Goal: Task Accomplishment & Management: Use online tool/utility

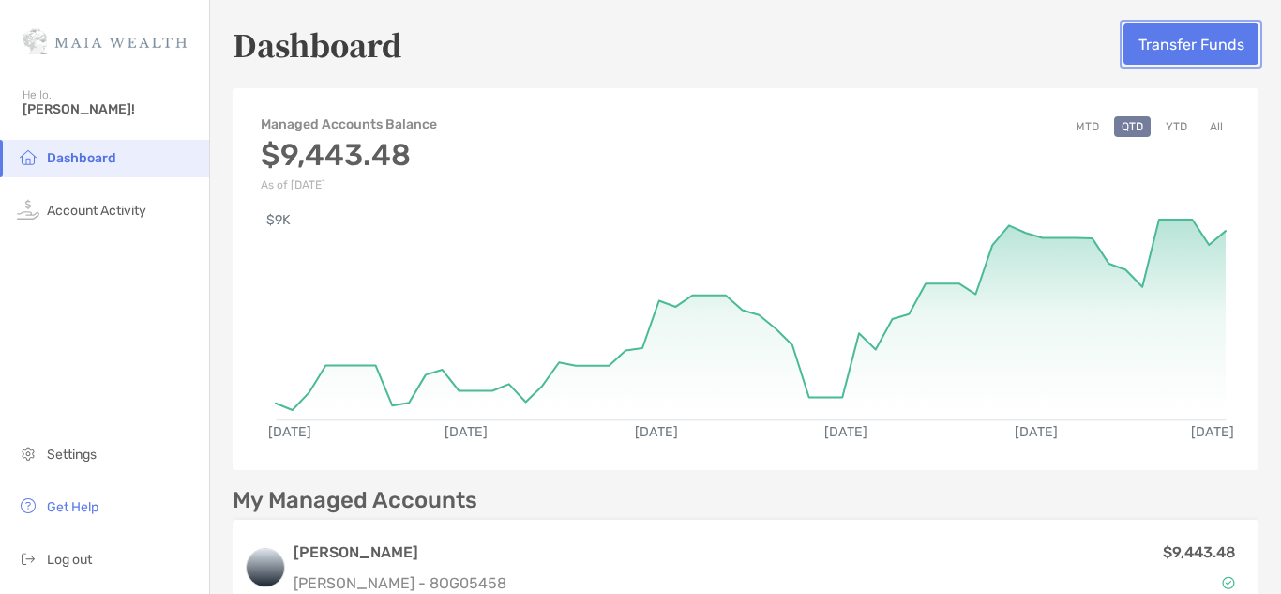
click at [1140, 50] on button "Transfer Funds" at bounding box center [1190, 43] width 135 height 41
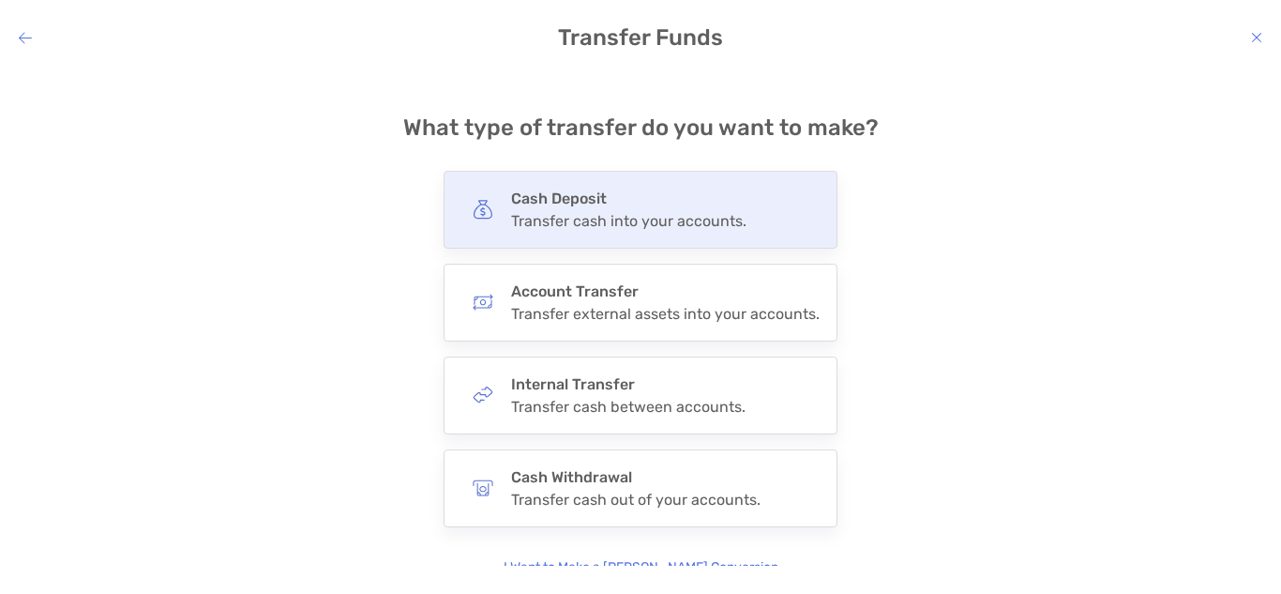
click at [633, 210] on div "Cash Deposit Transfer cash into your accounts." at bounding box center [628, 209] width 235 height 40
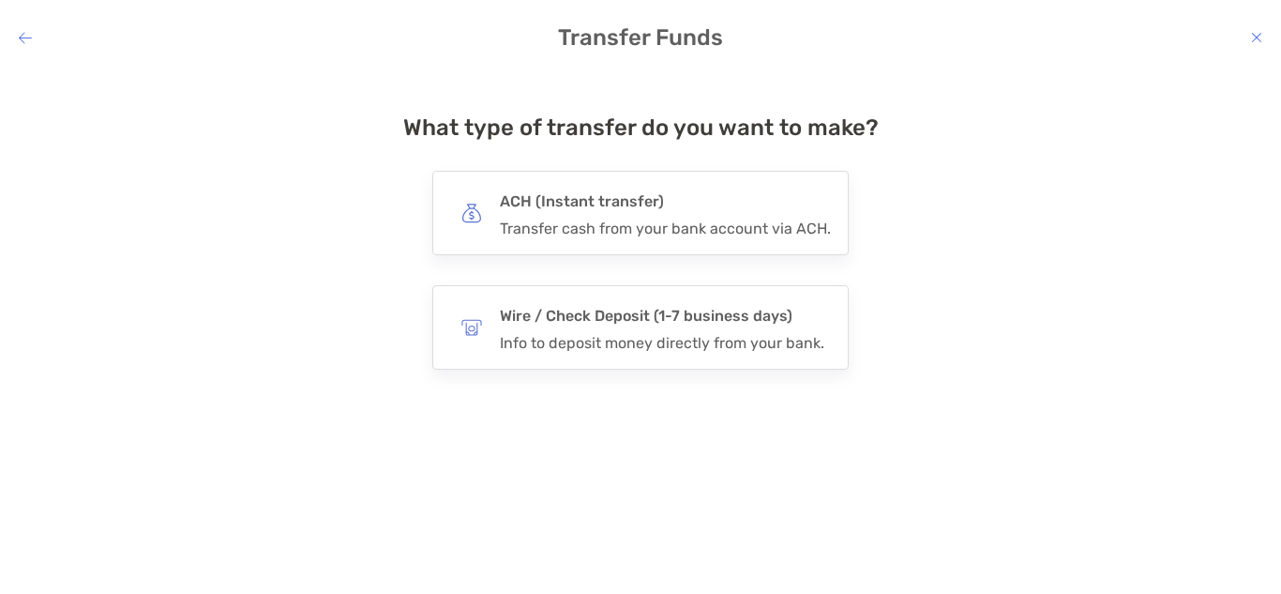
click at [633, 210] on h4 "ACH (Instant transfer)" at bounding box center [665, 201] width 331 height 26
click at [0, 0] on input "***" at bounding box center [0, 0] width 0 height 0
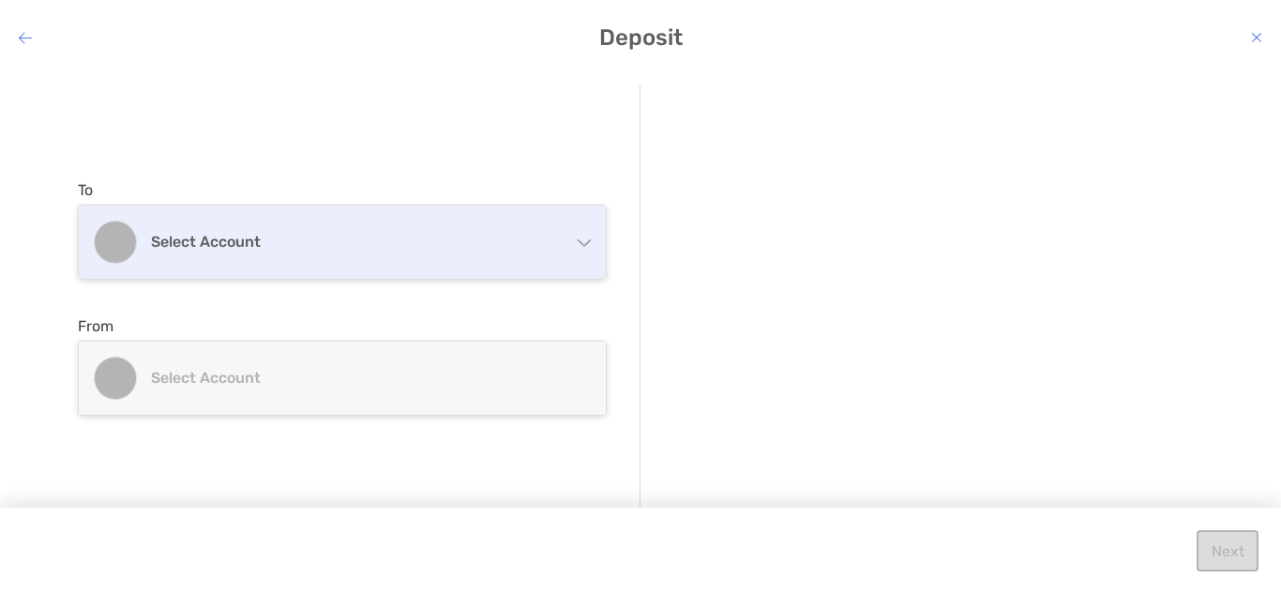
click at [450, 254] on div "Select account" at bounding box center [342, 241] width 527 height 73
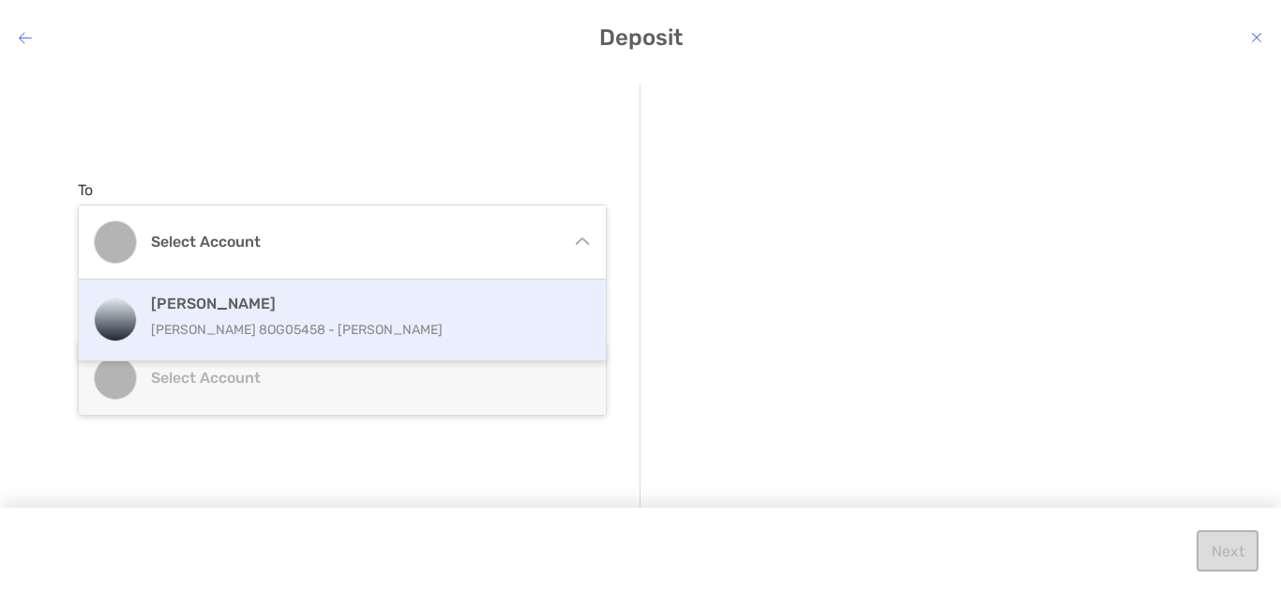
click at [411, 310] on h4 "[PERSON_NAME]" at bounding box center [362, 303] width 423 height 18
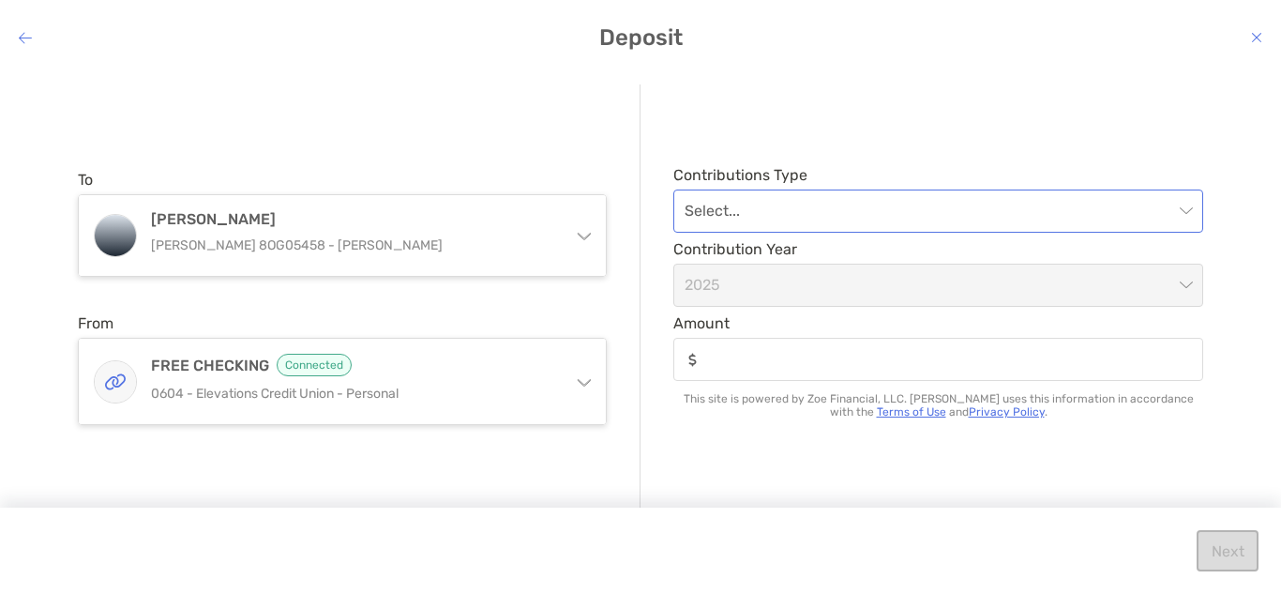
click at [838, 195] on input "modal" at bounding box center [929, 210] width 489 height 41
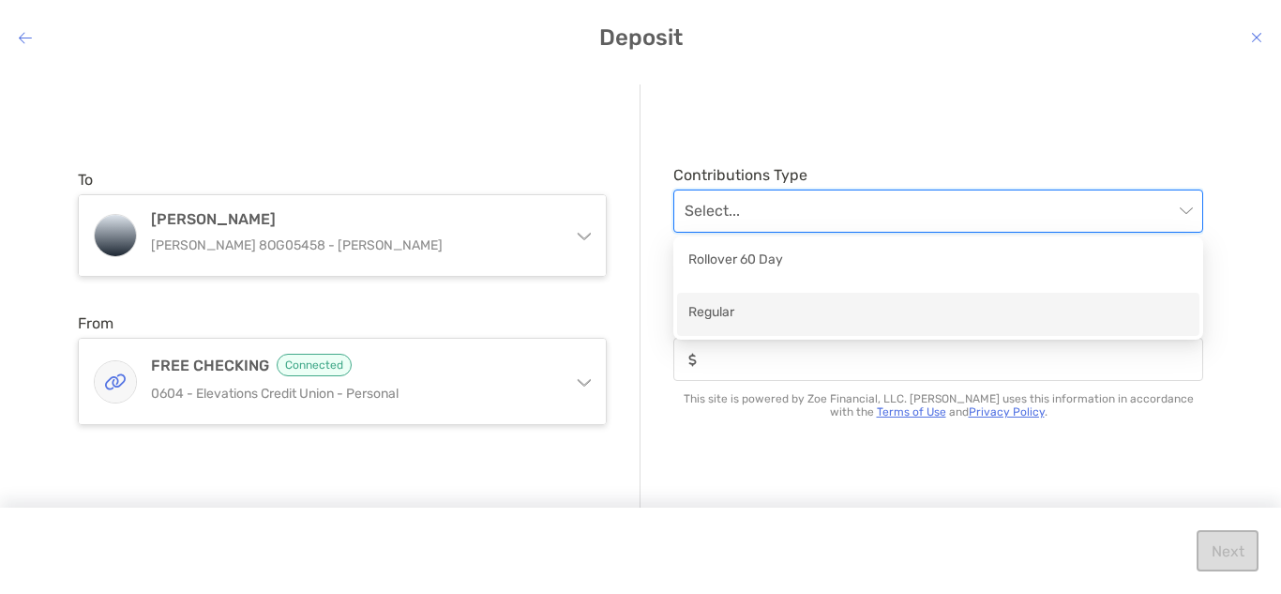
click at [794, 313] on div "Regular" at bounding box center [938, 313] width 500 height 23
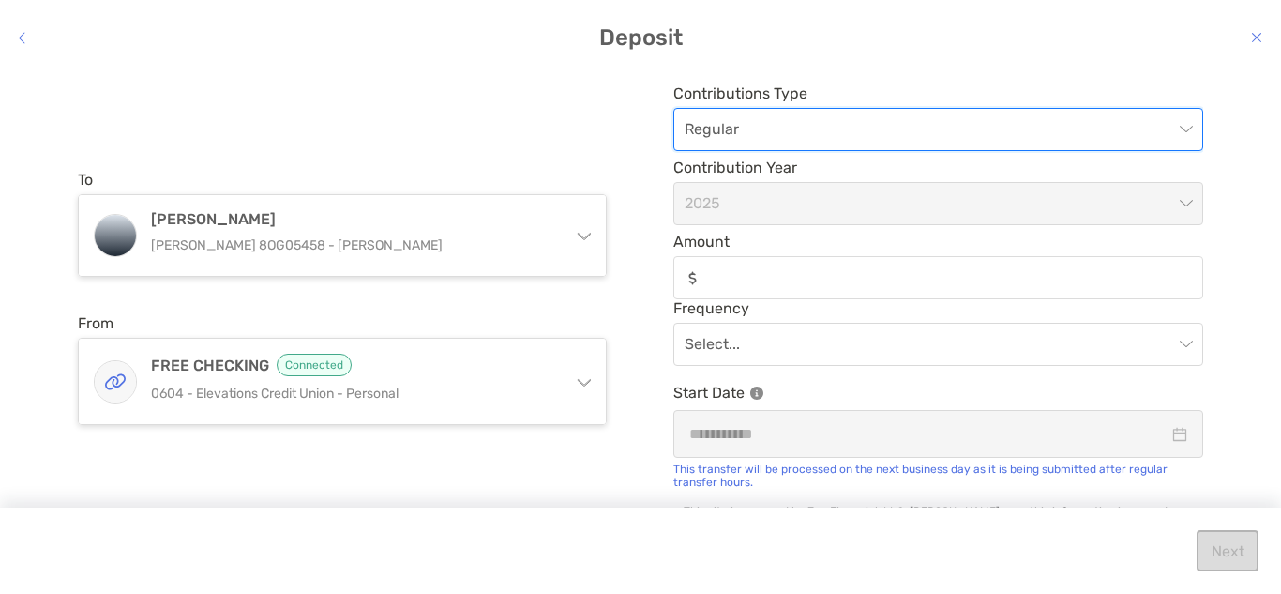
click at [830, 265] on div "modal" at bounding box center [938, 277] width 530 height 43
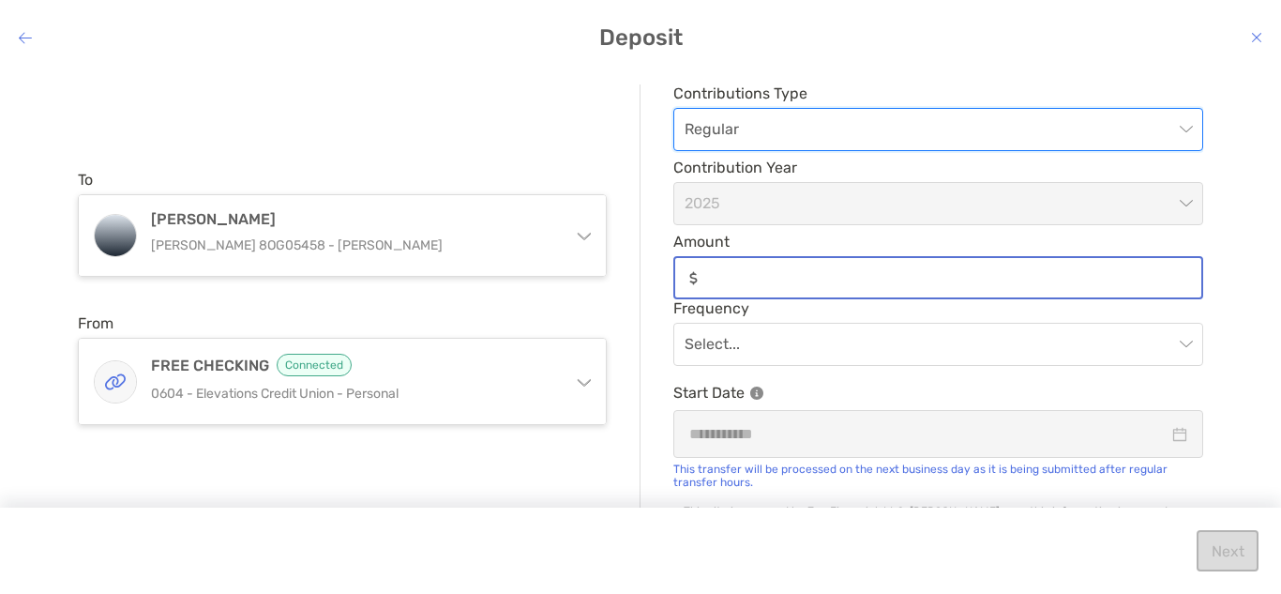
click at [830, 270] on input "Amount" at bounding box center [953, 278] width 496 height 16
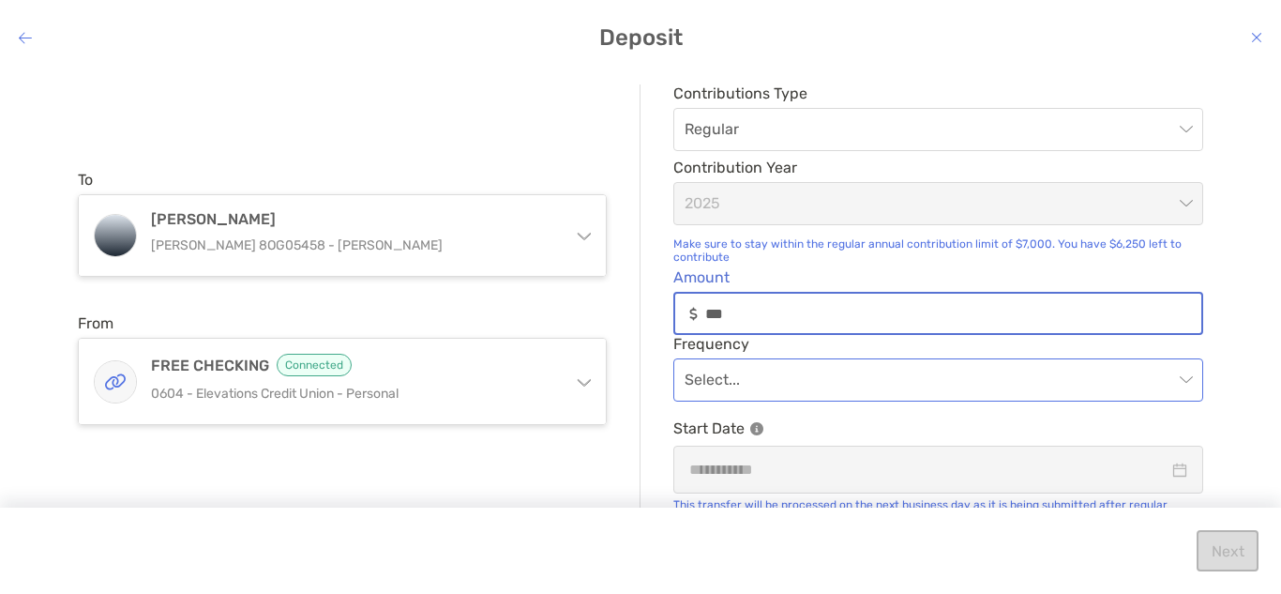
type input "***"
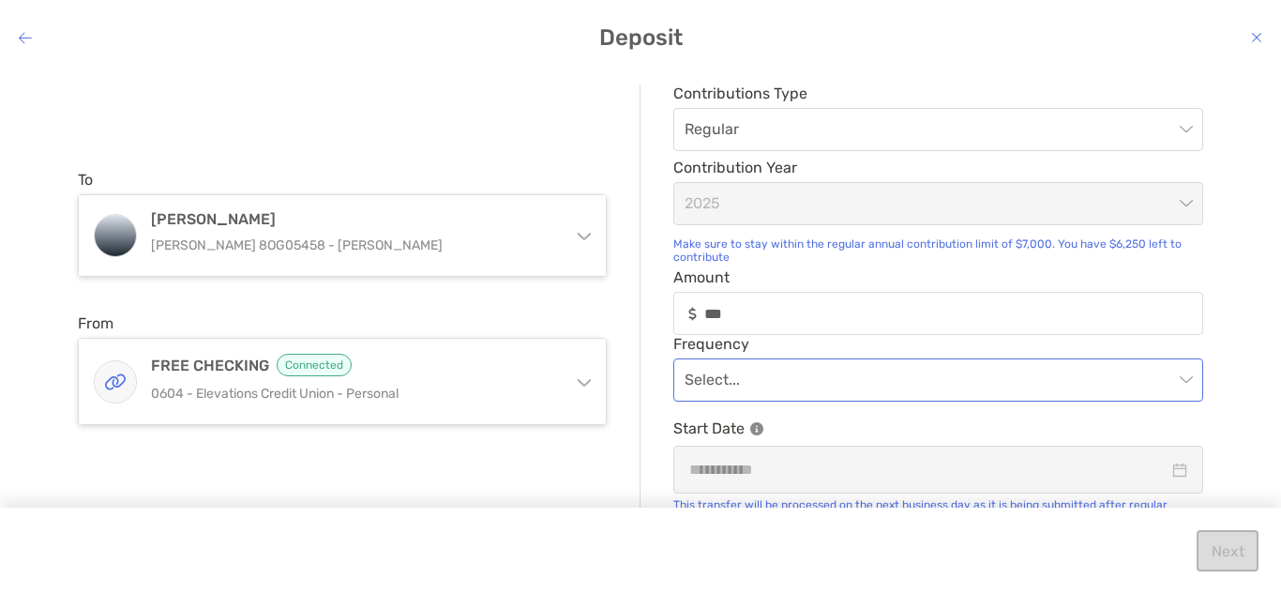
click at [781, 396] on input "modal" at bounding box center [929, 379] width 489 height 41
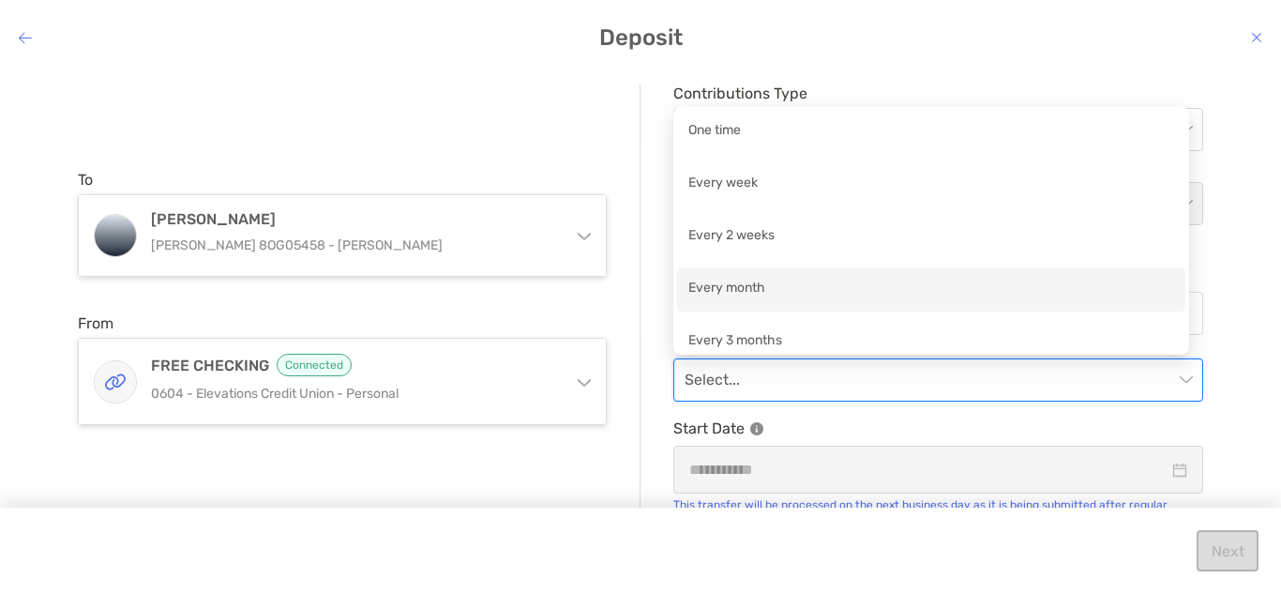
click at [784, 283] on div "Every month" at bounding box center [931, 289] width 486 height 23
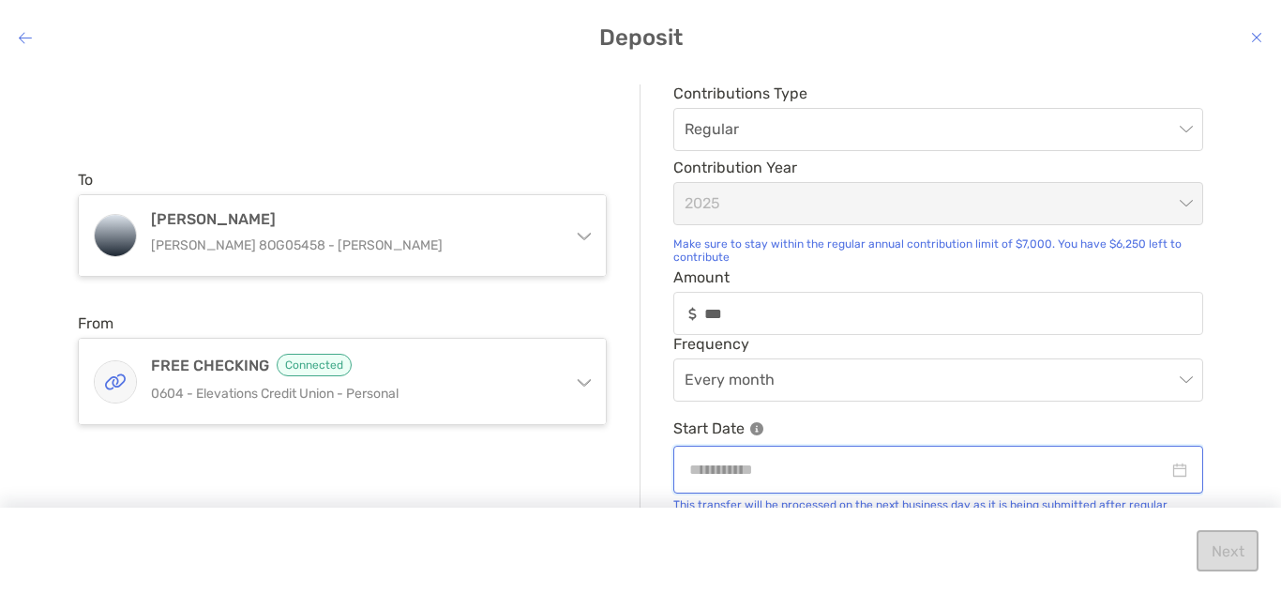
click at [776, 468] on input "modal" at bounding box center [928, 469] width 479 height 23
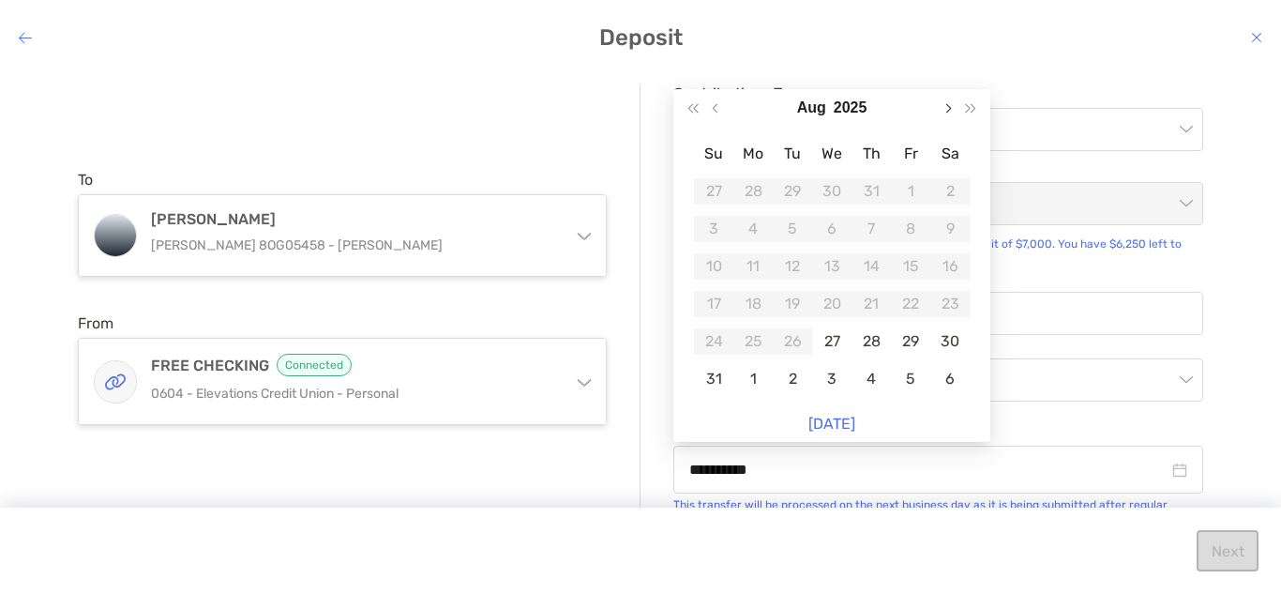
click at [947, 111] on span "Next month (PageDown)" at bounding box center [946, 107] width 9 height 9
type input "**********"
click at [789, 264] on div "16" at bounding box center [792, 266] width 26 height 26
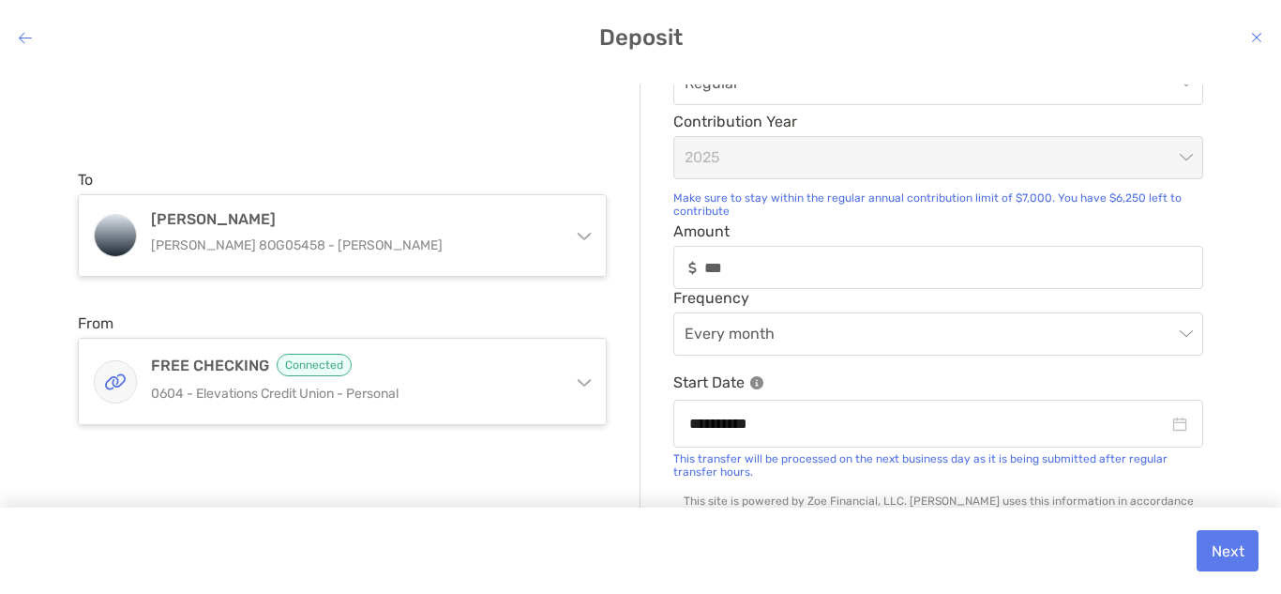
scroll to position [67, 0]
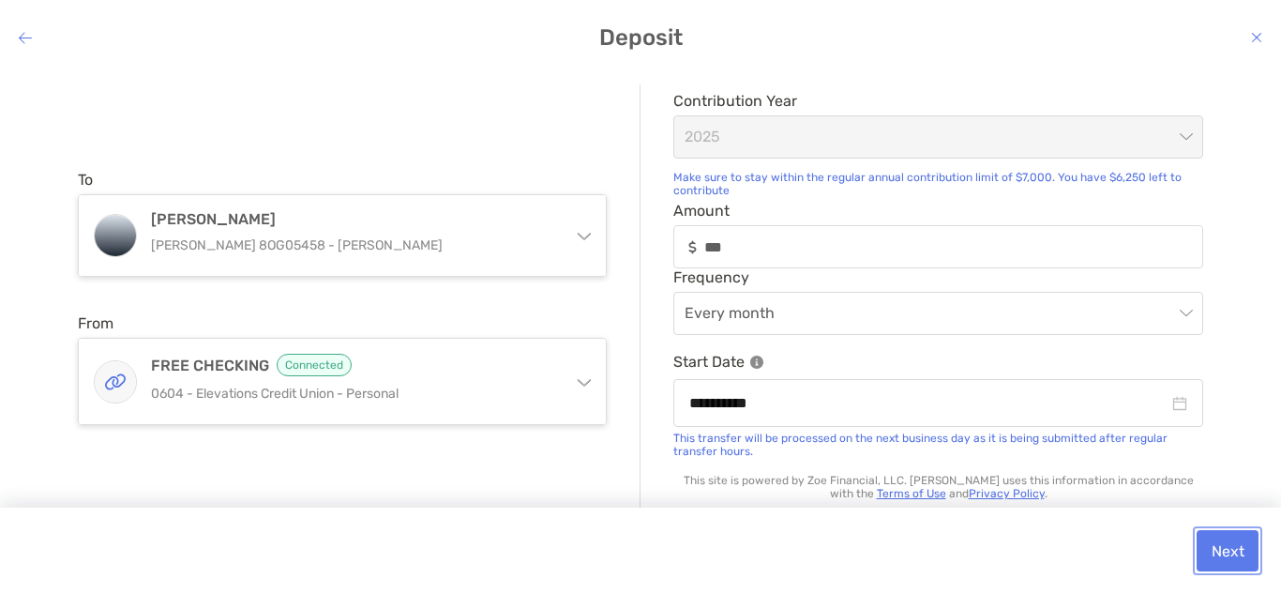
click at [1232, 550] on button "Next" at bounding box center [1228, 550] width 62 height 41
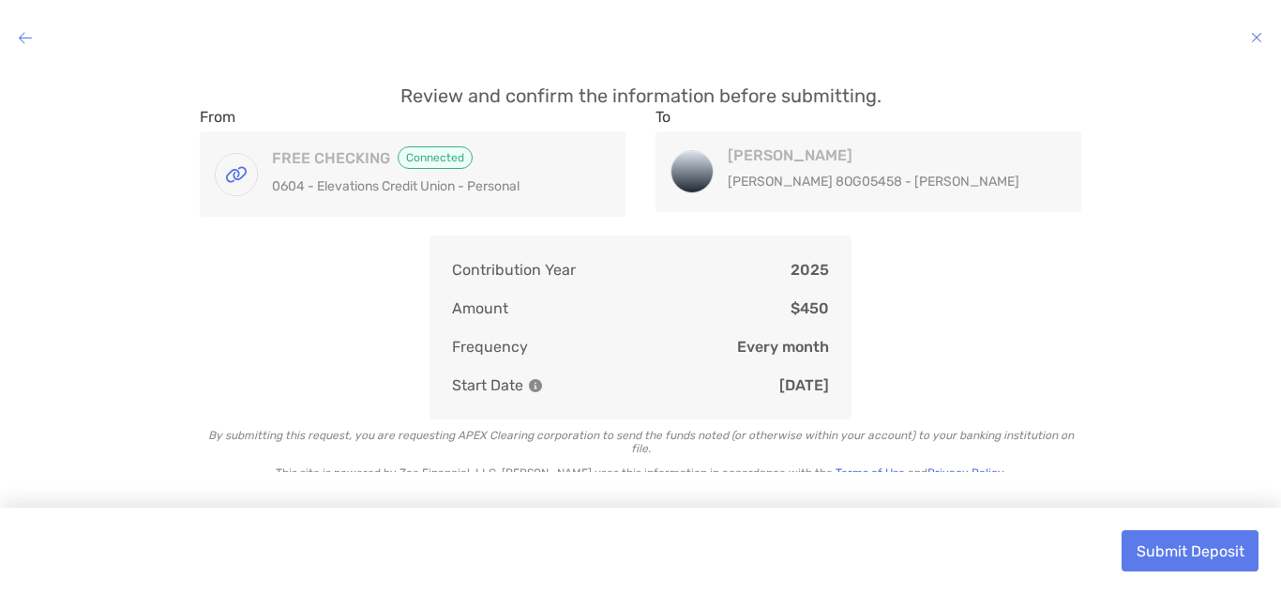
scroll to position [19, 0]
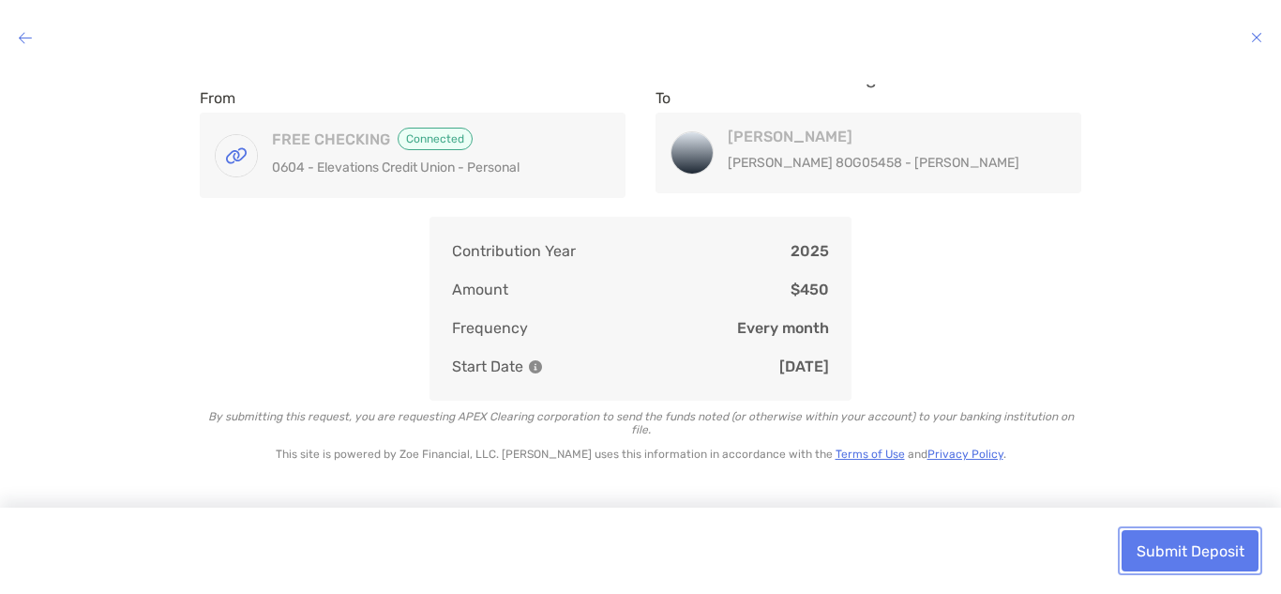
click at [1215, 538] on button "Submit Deposit" at bounding box center [1190, 550] width 137 height 41
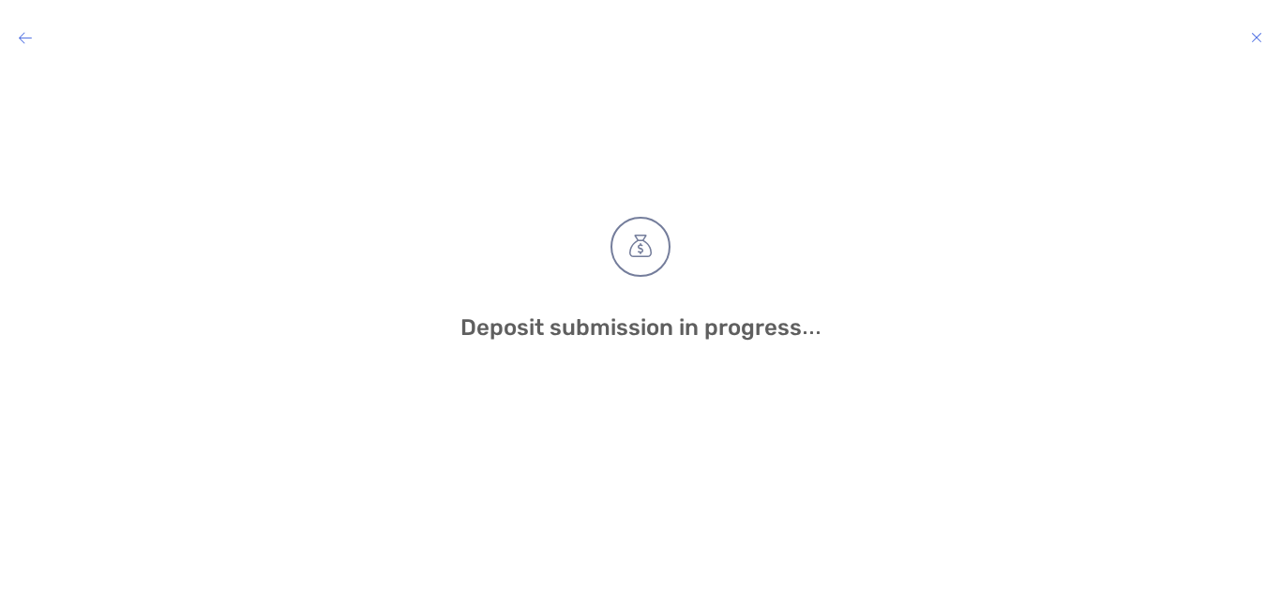
scroll to position [0, 0]
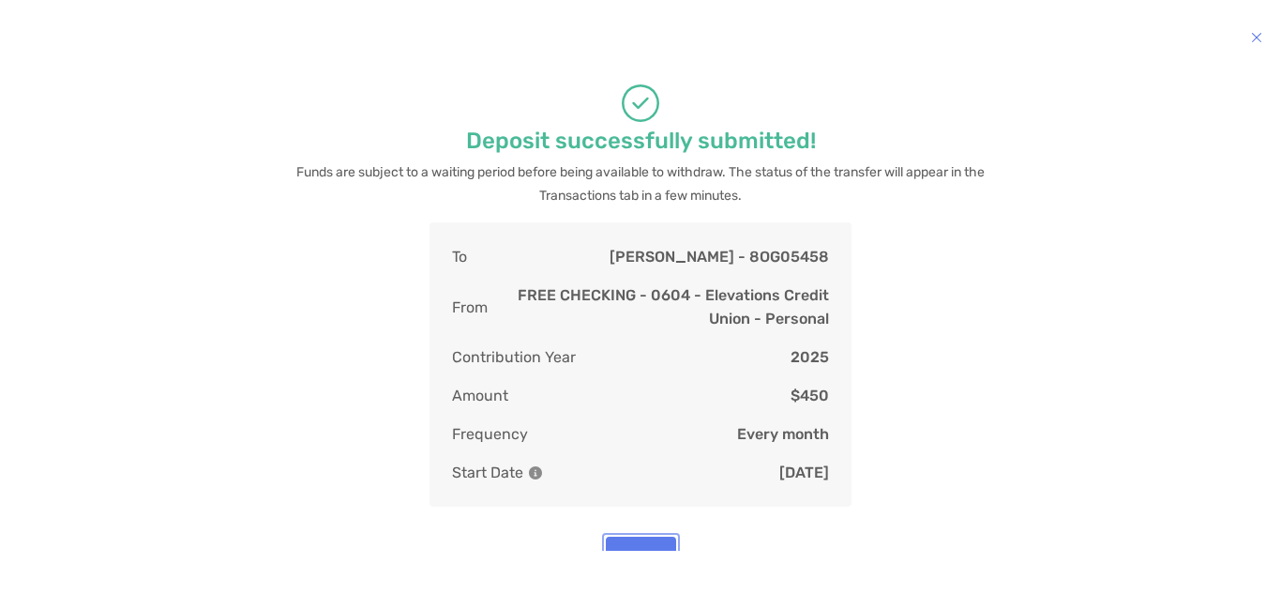
click at [646, 538] on button "Got it" at bounding box center [641, 560] width 70 height 48
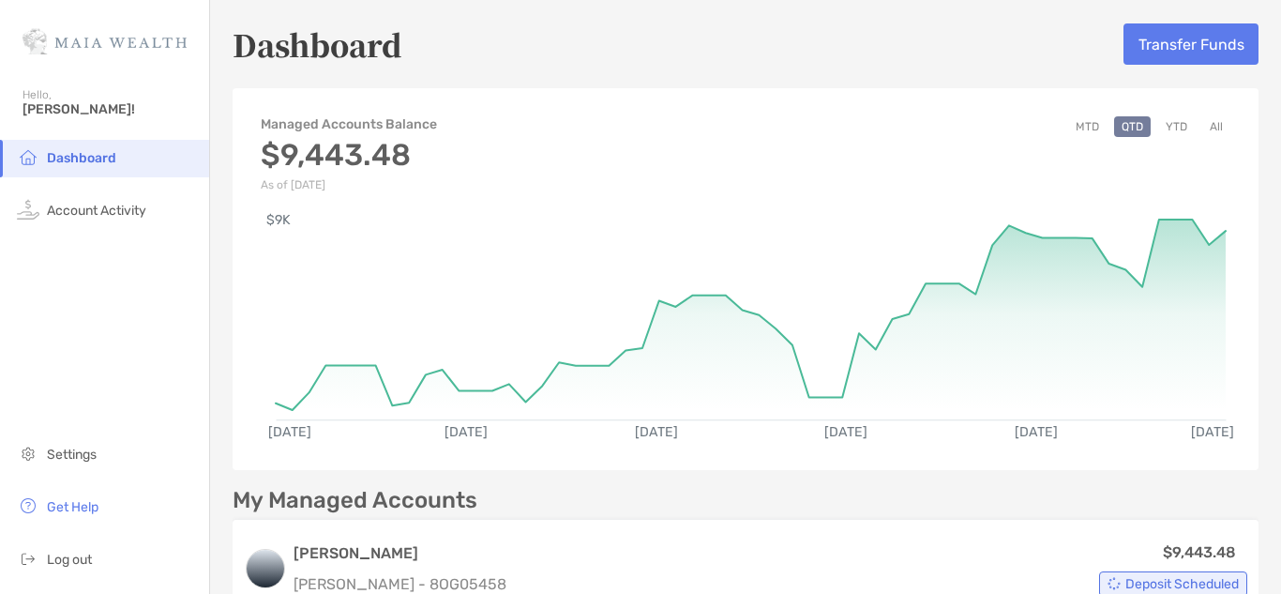
click at [188, 141] on li "Dashboard" at bounding box center [104, 159] width 209 height 38
click at [109, 158] on span "Dashboard" at bounding box center [81, 158] width 69 height 16
click at [78, 559] on span "Log out" at bounding box center [69, 559] width 45 height 16
